Goal: Communication & Community: Share content

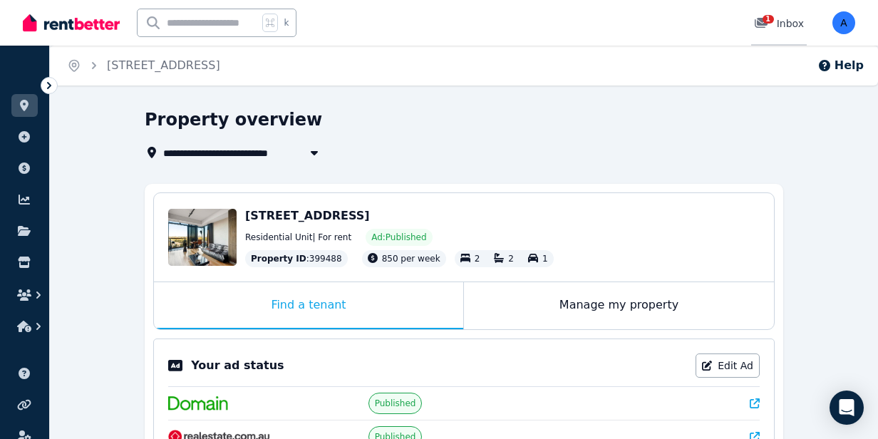
click at [777, 22] on div "1" at bounding box center [765, 23] width 23 height 14
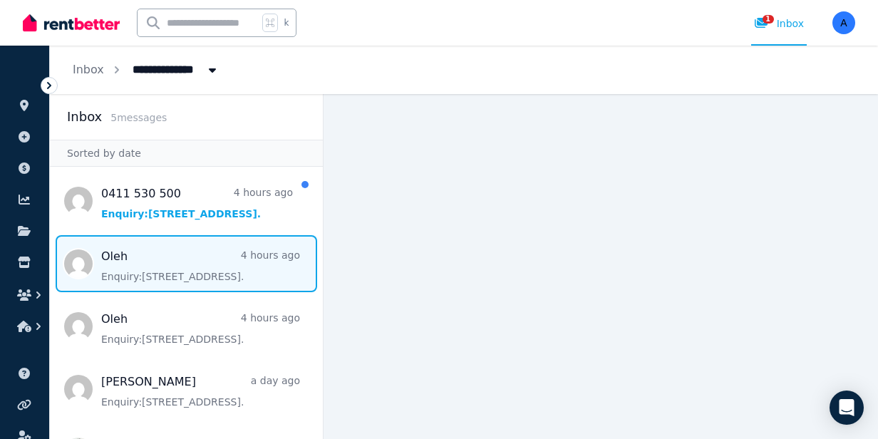
click at [207, 273] on span "Message list" at bounding box center [186, 263] width 273 height 57
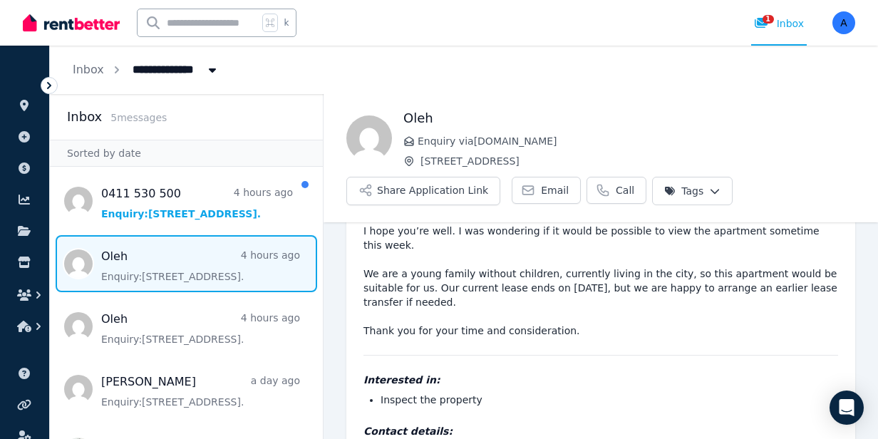
scroll to position [106, 0]
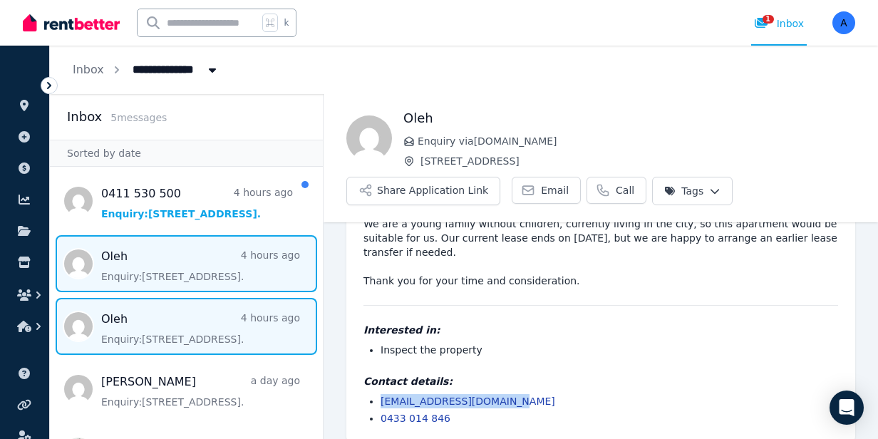
click at [185, 341] on span "Message list" at bounding box center [186, 326] width 273 height 57
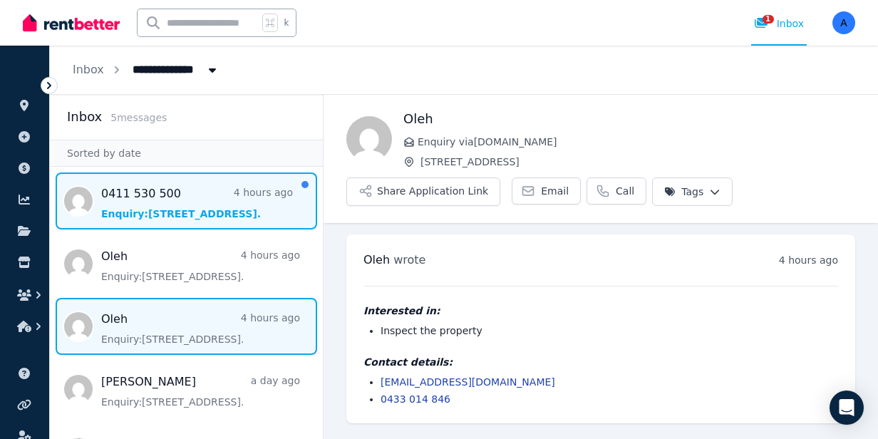
click at [216, 199] on span "Message list" at bounding box center [186, 200] width 273 height 57
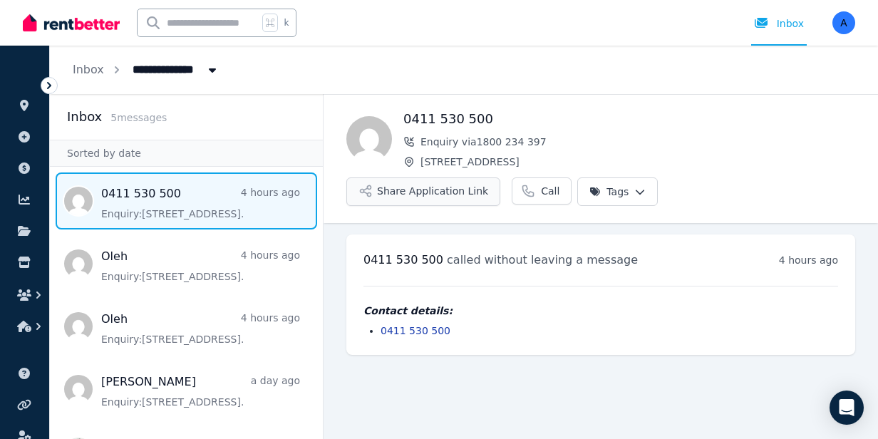
click at [440, 195] on button "Share Application Link" at bounding box center [423, 191] width 154 height 28
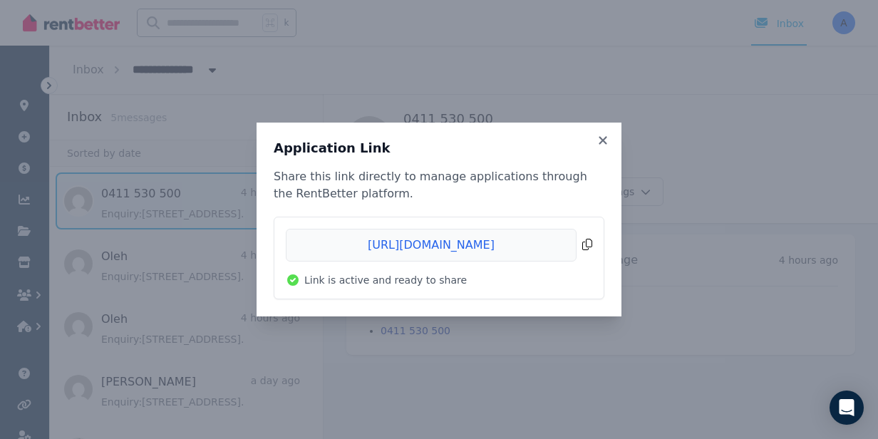
click at [485, 246] on span "Copied!" at bounding box center [439, 245] width 306 height 33
click at [602, 143] on icon at bounding box center [603, 140] width 14 height 13
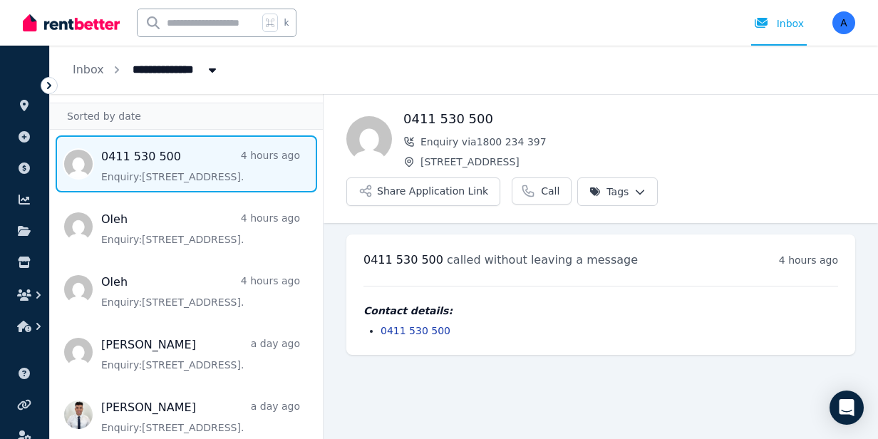
scroll to position [47, 0]
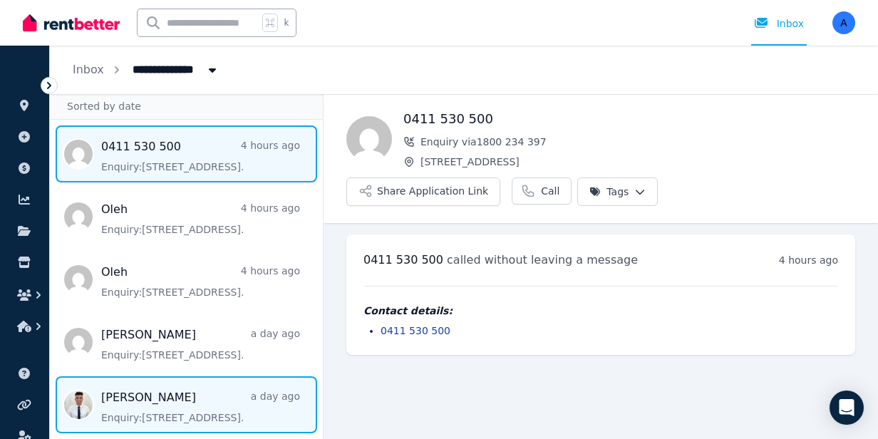
click at [249, 410] on span "Message list" at bounding box center [186, 404] width 273 height 57
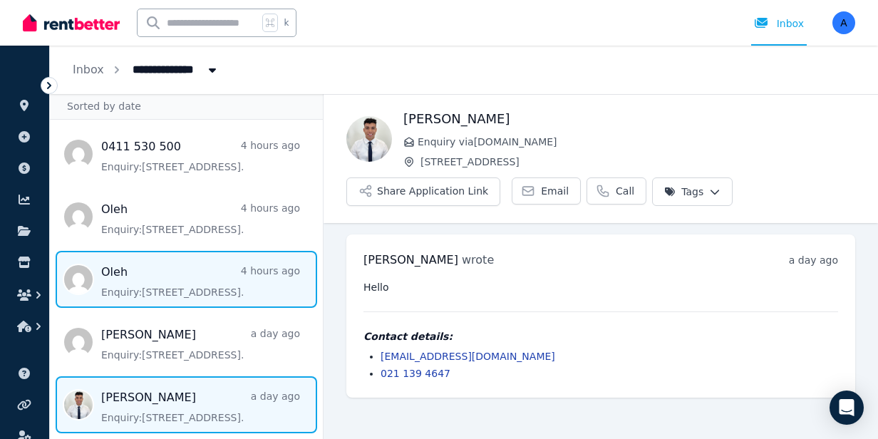
click at [206, 280] on span "Message list" at bounding box center [186, 279] width 273 height 57
